Goal: Information Seeking & Learning: Understand process/instructions

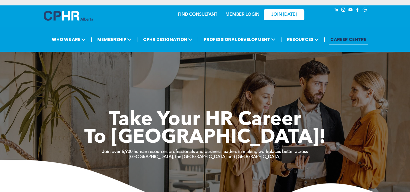
click at [243, 14] on link "MEMBER LOGIN" at bounding box center [242, 14] width 34 height 4
click at [249, 14] on link "MEMBER LOGIN" at bounding box center [242, 14] width 34 height 4
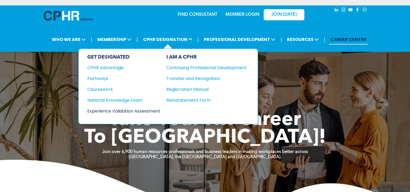
click at [153, 108] on div "Experience Validation Assessment" at bounding box center [120, 111] width 66 height 7
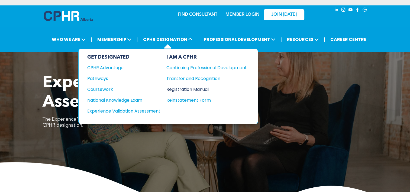
click at [211, 89] on div "Registration Manual" at bounding box center [202, 89] width 72 height 7
click at [188, 67] on div "Continuing Professional Development" at bounding box center [202, 67] width 72 height 7
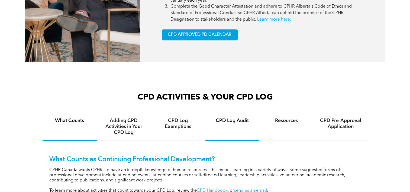
scroll to position [325, 0]
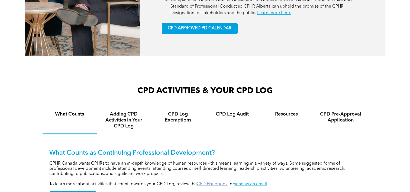
click at [219, 182] on link "CPD Handbook" at bounding box center [212, 184] width 31 height 4
